Goal: Information Seeking & Learning: Learn about a topic

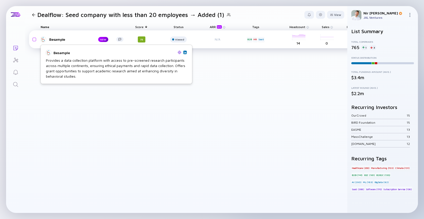
click at [59, 42] on link "Besample NEW" at bounding box center [84, 39] width 87 height 6
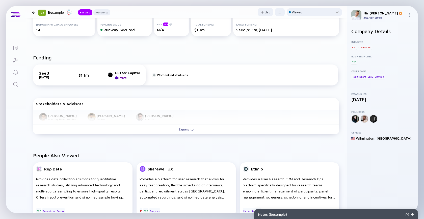
scroll to position [98, 0]
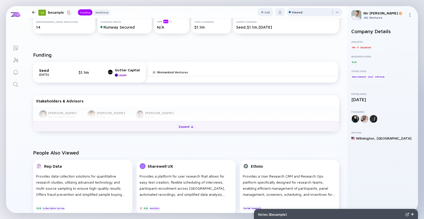
click at [182, 129] on div "Expand" at bounding box center [186, 127] width 21 height 8
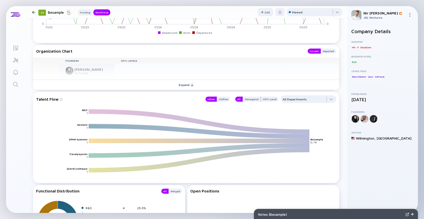
scroll to position [385, 0]
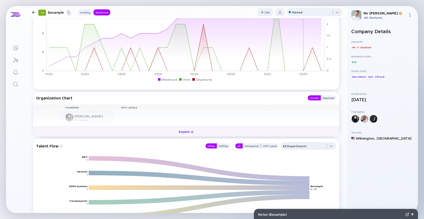
click at [155, 134] on button "Expand" at bounding box center [186, 131] width 306 height 10
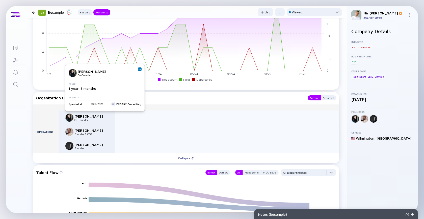
click at [139, 70] on img at bounding box center [140, 69] width 3 height 3
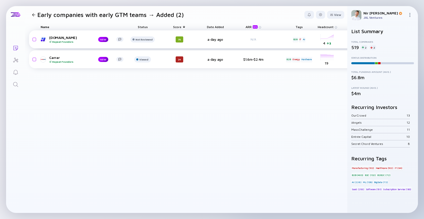
click at [62, 38] on div "HyperAd.io Repeat Founders" at bounding box center [69, 39] width 41 height 8
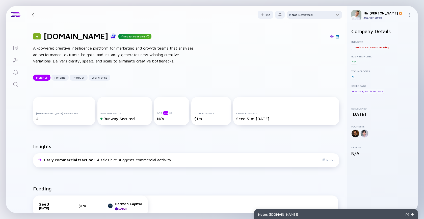
click at [302, 18] on div at bounding box center [315, 16] width 56 height 10
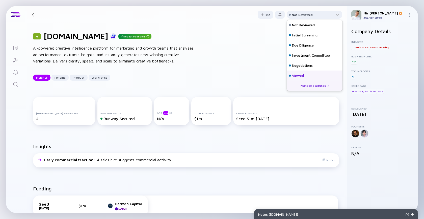
click at [295, 73] on div "Viewed" at bounding box center [298, 75] width 12 height 5
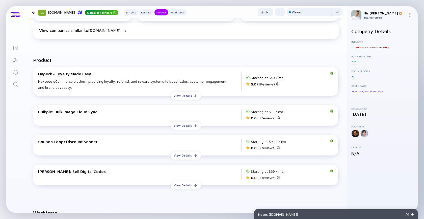
scroll to position [296, 0]
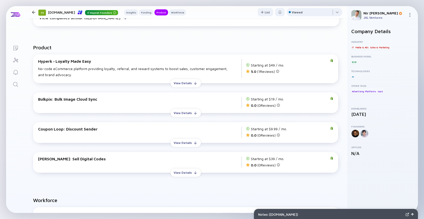
click at [88, 74] on div "No-code eCommerce platform providing loyalty, referral, and reward systems to b…" at bounding box center [140, 72] width 204 height 12
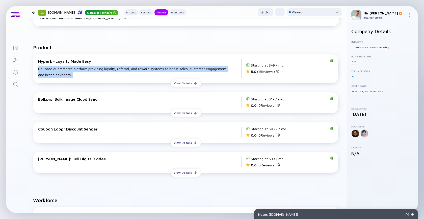
click at [88, 74] on div "No-code eCommerce platform providing loyalty, referral, and reward systems to b…" at bounding box center [140, 72] width 204 height 12
click at [182, 84] on div "View Details" at bounding box center [183, 83] width 24 height 8
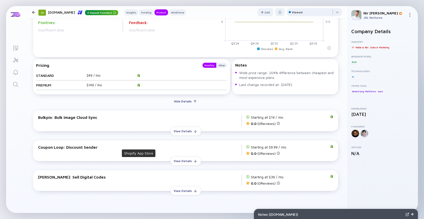
scroll to position [406, 0]
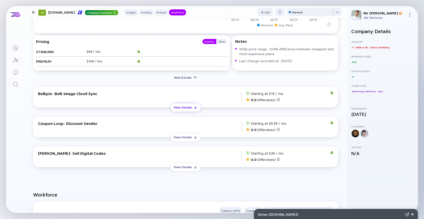
click at [188, 110] on div "View Details" at bounding box center [183, 107] width 24 height 8
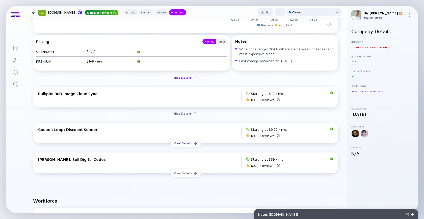
click at [189, 80] on div "Hide Details" at bounding box center [183, 78] width 24 height 8
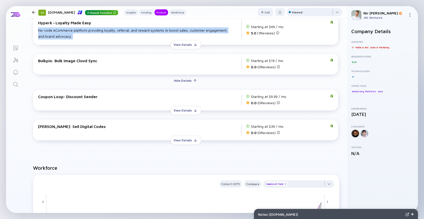
scroll to position [332, 0]
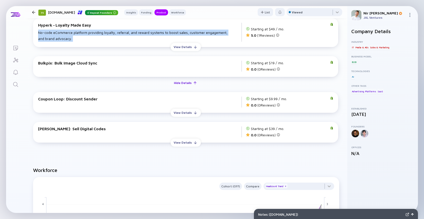
click at [183, 84] on div "Hide Details" at bounding box center [183, 83] width 24 height 8
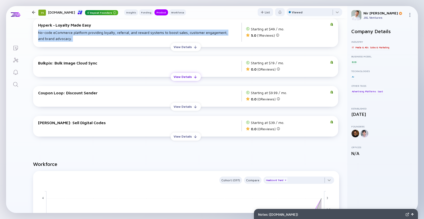
click at [183, 84] on div "Hyperk ‑ Loyalty Made Easy No-code eCommerce platform providing loyalty, referr…" at bounding box center [186, 79] width 312 height 131
click at [183, 106] on div "View Details" at bounding box center [183, 107] width 24 height 8
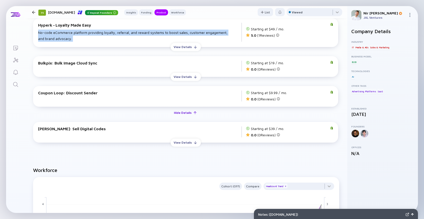
click at [184, 109] on div "Hide Details" at bounding box center [183, 113] width 24 height 8
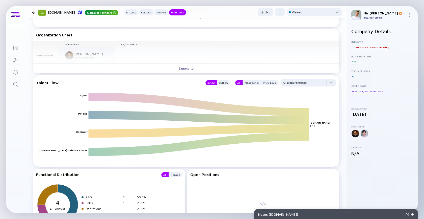
scroll to position [505, 0]
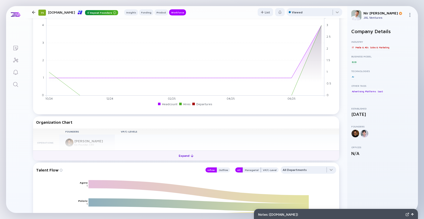
click at [143, 159] on button "Expand" at bounding box center [186, 155] width 306 height 10
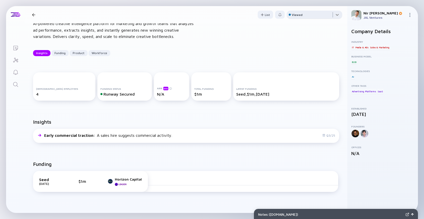
scroll to position [0, 0]
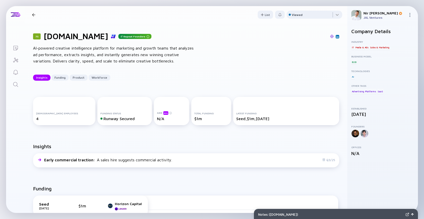
click at [31, 13] on div "75 HyperAd.io Repeat Founders Insights Funding Product Workforce" at bounding box center [108, 14] width 156 height 7
click at [33, 16] on div at bounding box center [33, 14] width 3 height 3
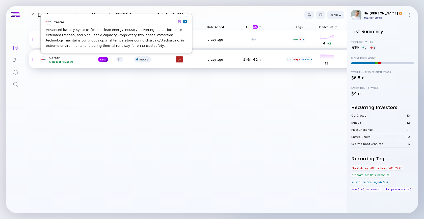
click at [63, 59] on div "Carrar Repeat Founders" at bounding box center [69, 59] width 41 height 8
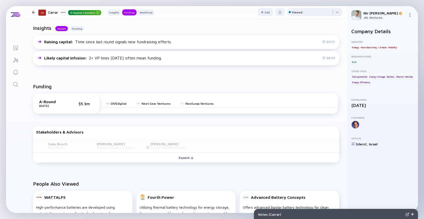
scroll to position [119, 0]
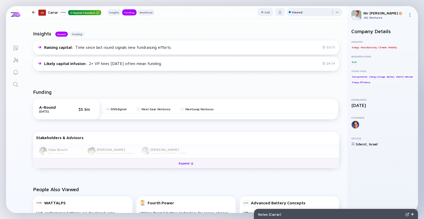
click at [179, 162] on div "Expand" at bounding box center [186, 163] width 21 height 8
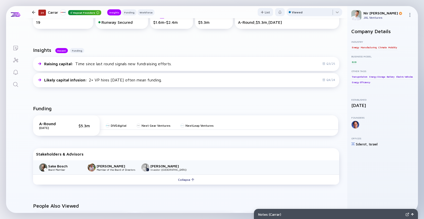
scroll to position [0, 0]
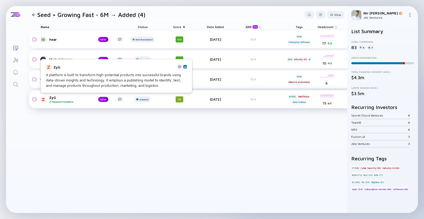
click at [59, 99] on div "ZyG Repeat Founders" at bounding box center [69, 99] width 41 height 8
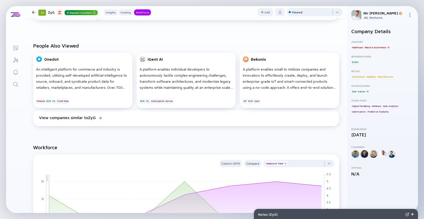
scroll to position [215, 0]
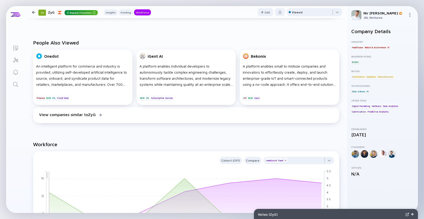
click at [34, 12] on div at bounding box center [33, 12] width 3 height 3
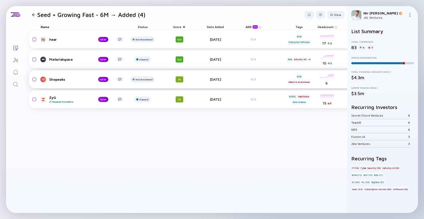
click at [62, 79] on div "Shopeaks" at bounding box center [69, 79] width 41 height 4
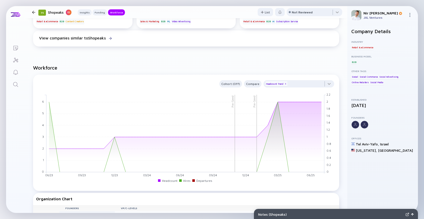
scroll to position [390, 0]
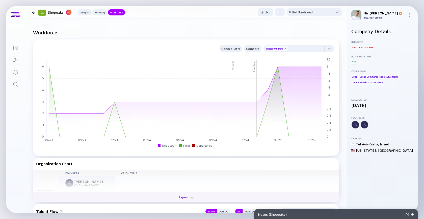
click at [105, 195] on button "Expand" at bounding box center [186, 197] width 306 height 10
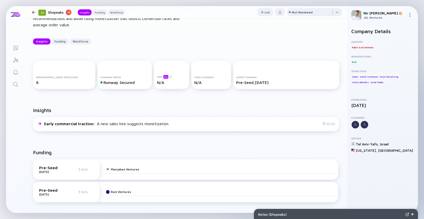
scroll to position [0, 0]
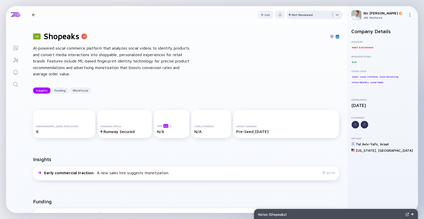
click at [313, 17] on div at bounding box center [315, 16] width 56 height 10
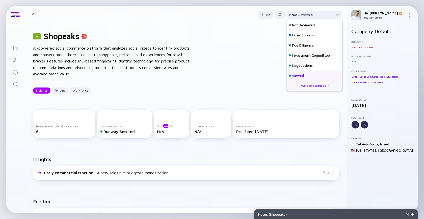
click at [299, 73] on div "Viewed" at bounding box center [298, 75] width 12 height 5
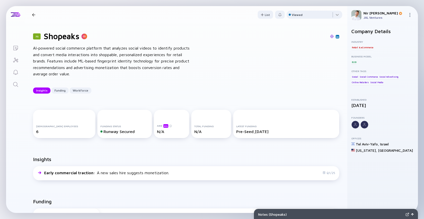
click at [32, 16] on div "75 Shopeaks Insights Funding Workforce" at bounding box center [77, 14] width 95 height 7
click at [33, 13] on div at bounding box center [33, 14] width 3 height 3
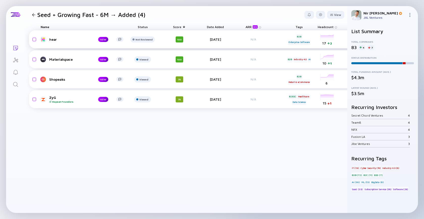
click at [59, 37] on div "hear" at bounding box center [69, 39] width 41 height 4
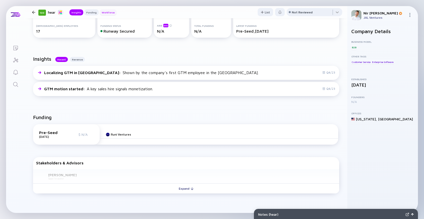
scroll to position [90, 0]
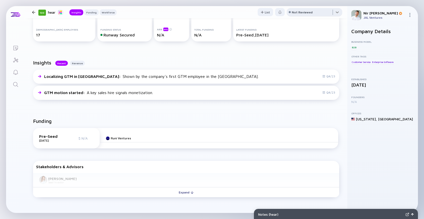
click at [295, 17] on div at bounding box center [315, 13] width 56 height 10
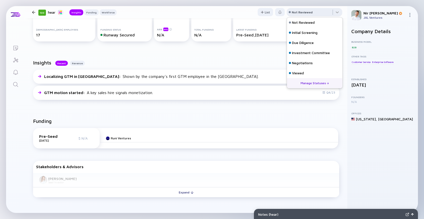
click at [296, 12] on div "Not Reviewed" at bounding box center [302, 12] width 21 height 4
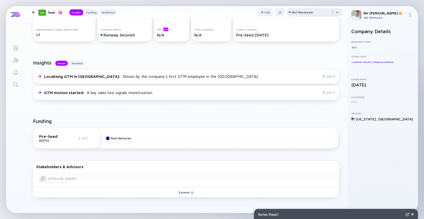
click at [296, 14] on div at bounding box center [315, 13] width 56 height 10
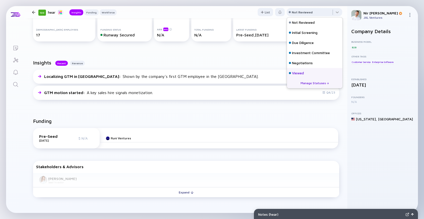
click at [297, 72] on div "Viewed" at bounding box center [298, 72] width 12 height 5
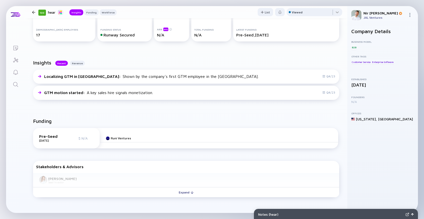
click at [32, 11] on div at bounding box center [33, 12] width 7 height 3
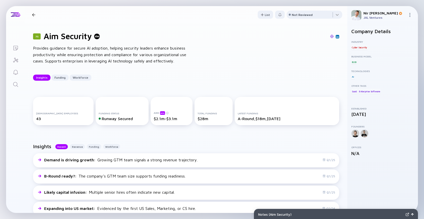
click at [18, 81] on link "Search" at bounding box center [15, 84] width 19 height 12
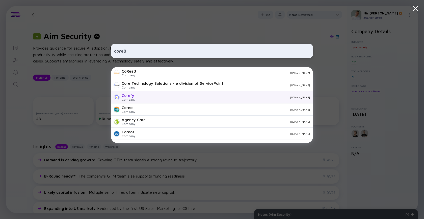
type input "core8"
